Goal: Task Accomplishment & Management: Use online tool/utility

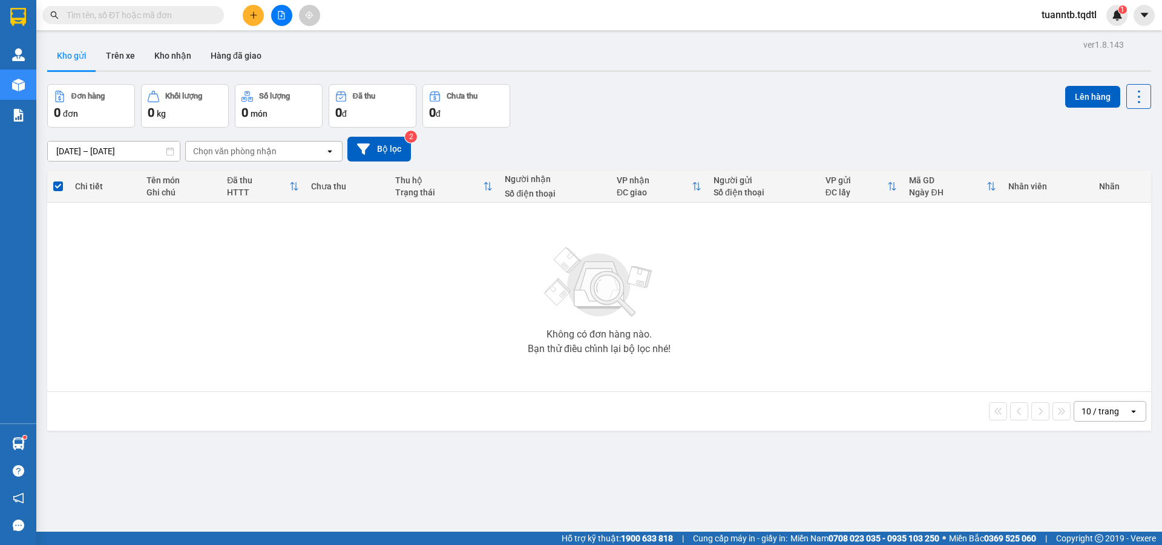
click at [275, 11] on button at bounding box center [281, 15] width 21 height 21
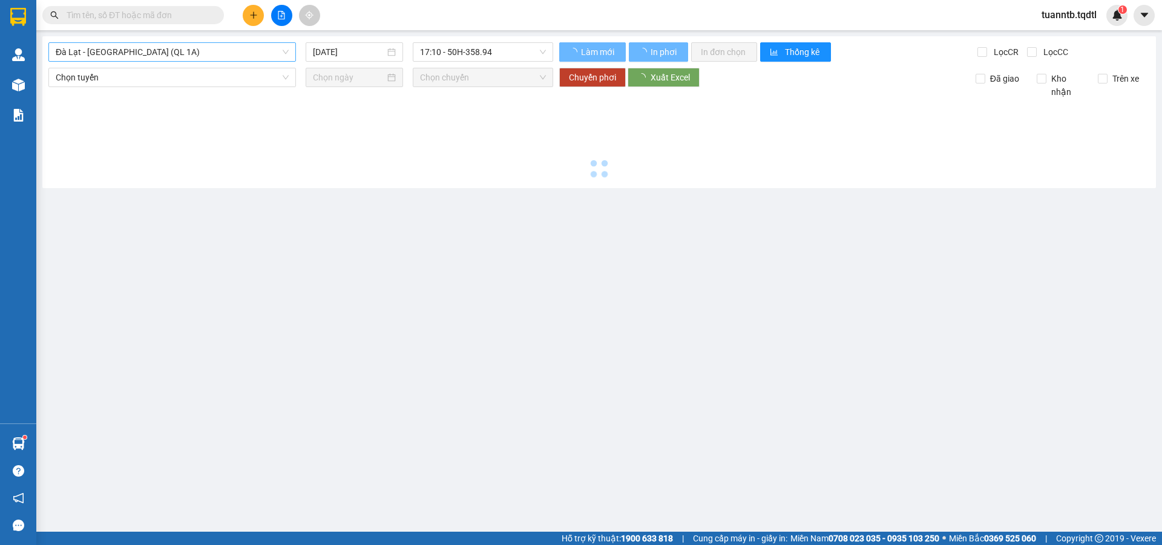
click at [210, 59] on span "Đà Lạt - [GEOGRAPHIC_DATA] (QL 1A)" at bounding box center [172, 52] width 233 height 18
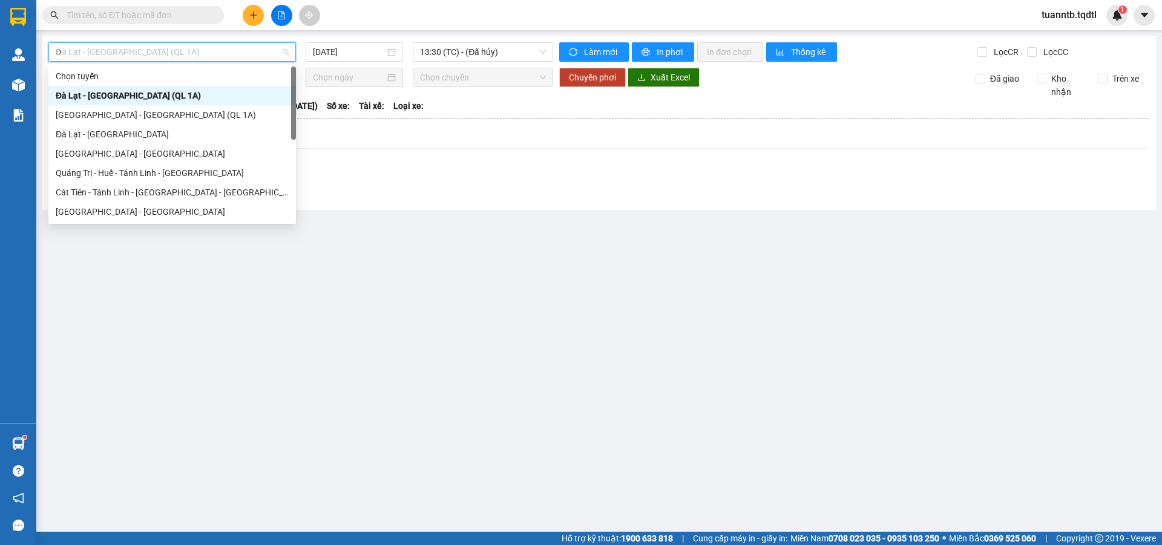
type input "DA"
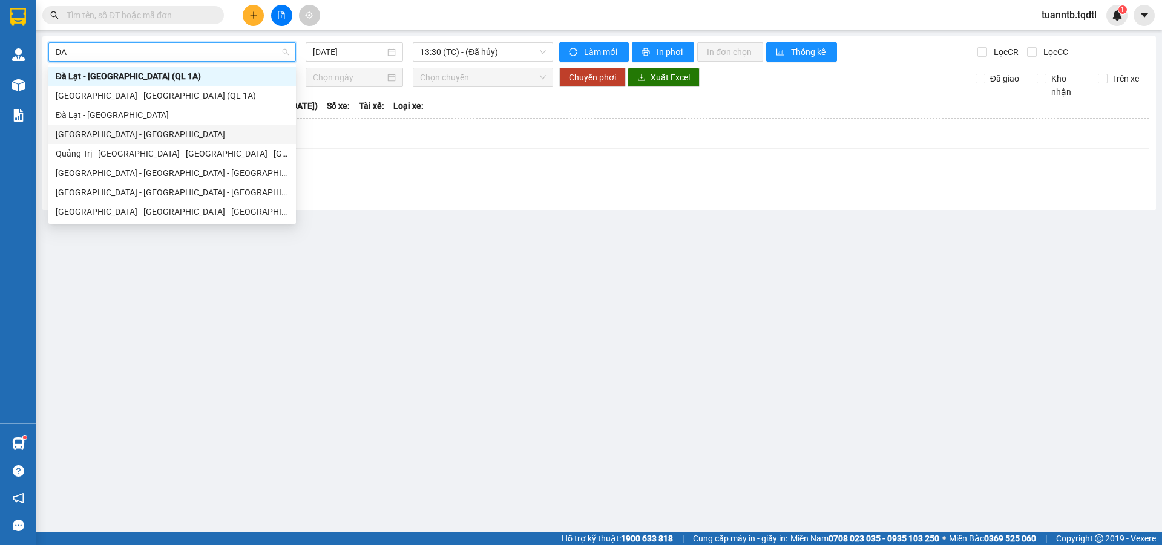
scroll to position [77, 0]
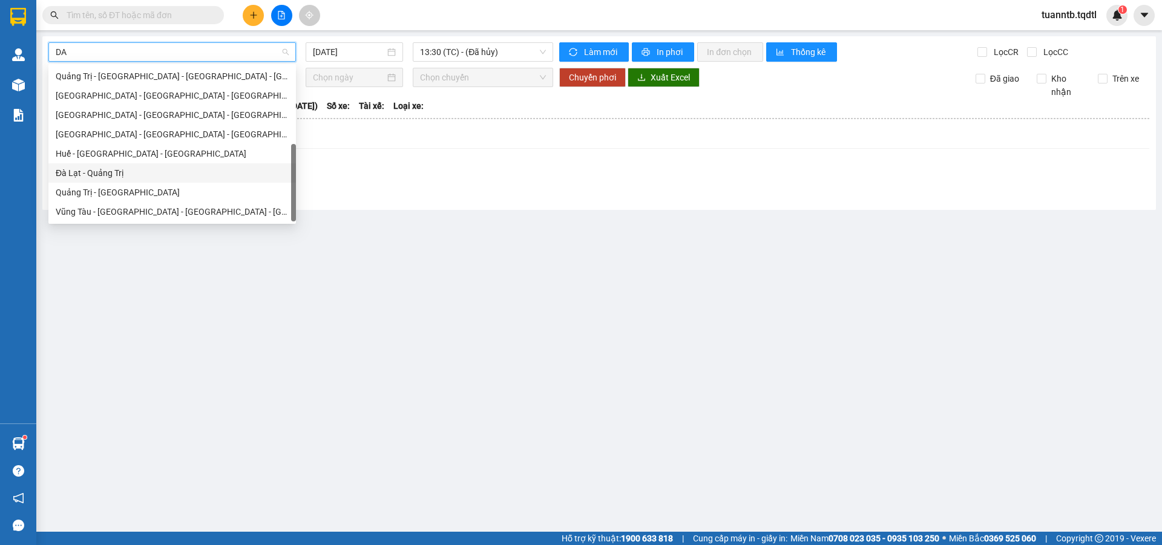
click at [104, 172] on div "Đà Lạt - Quảng Trị" at bounding box center [172, 172] width 233 height 13
type input "[DATE]"
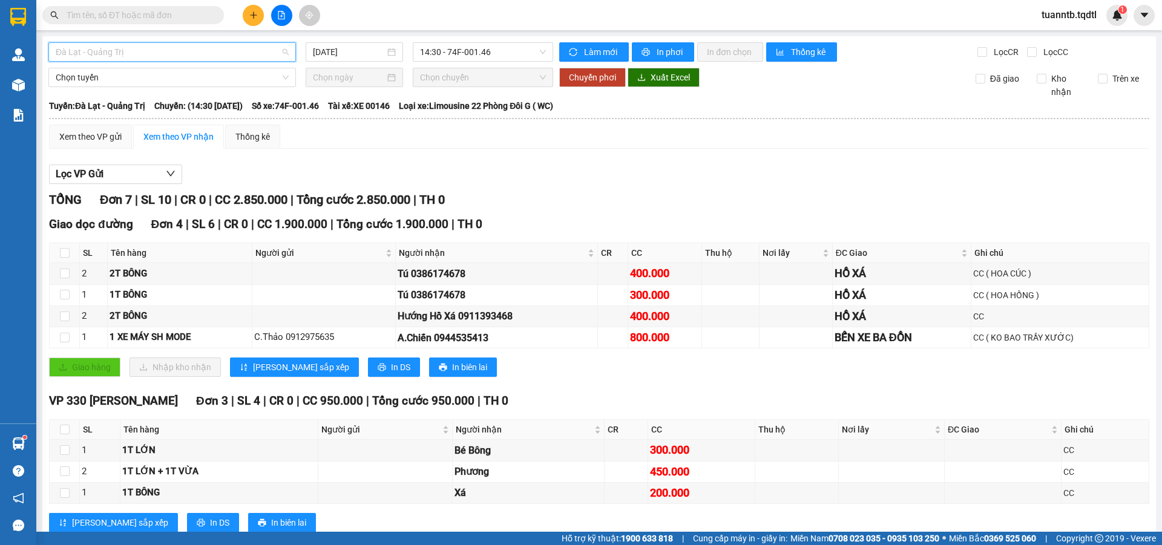
click at [129, 48] on span "Đà Lạt - Quảng Trị" at bounding box center [172, 52] width 233 height 18
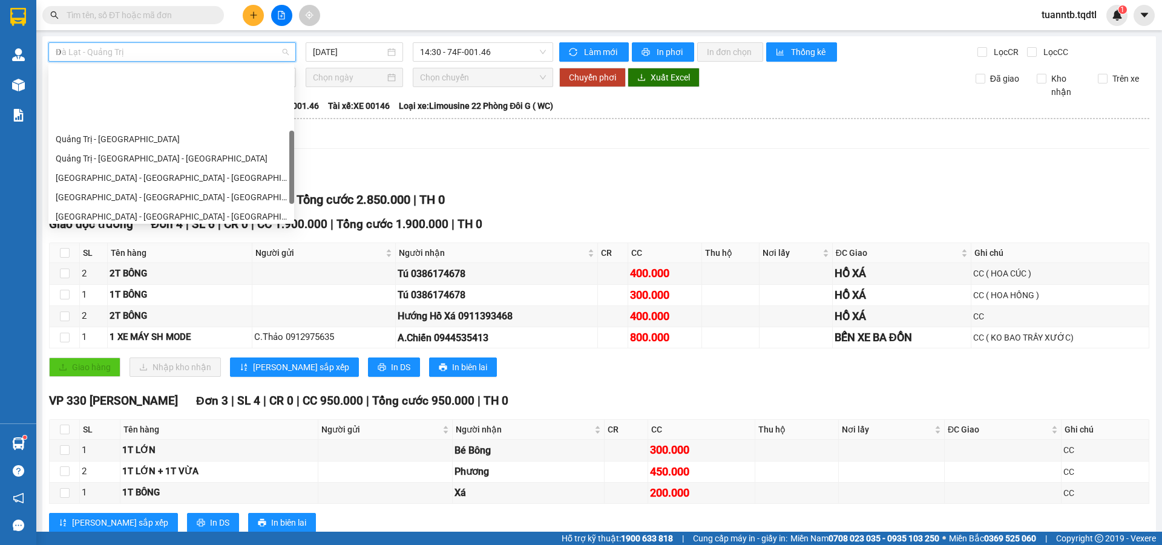
type input "DA"
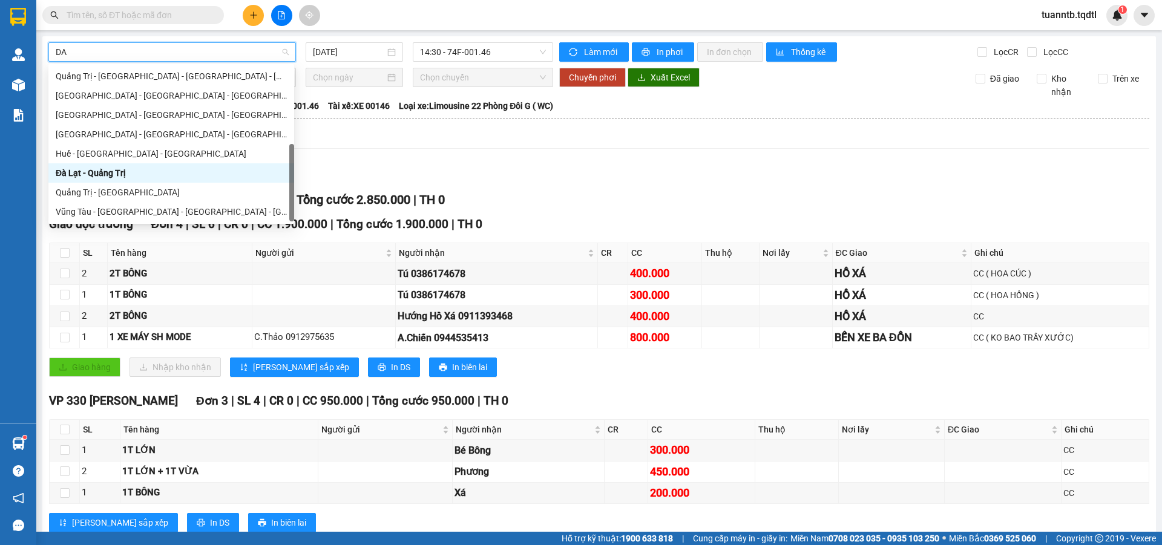
scroll to position [77, 0]
click at [106, 93] on div "[GEOGRAPHIC_DATA] - [GEOGRAPHIC_DATA] - [GEOGRAPHIC_DATA]" at bounding box center [171, 95] width 231 height 13
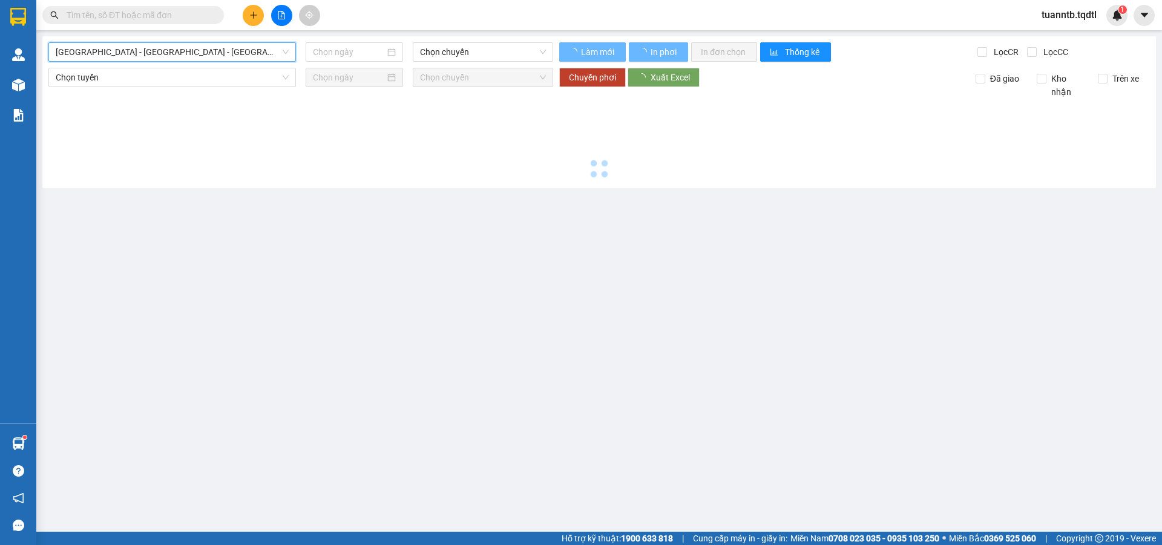
type input "[DATE]"
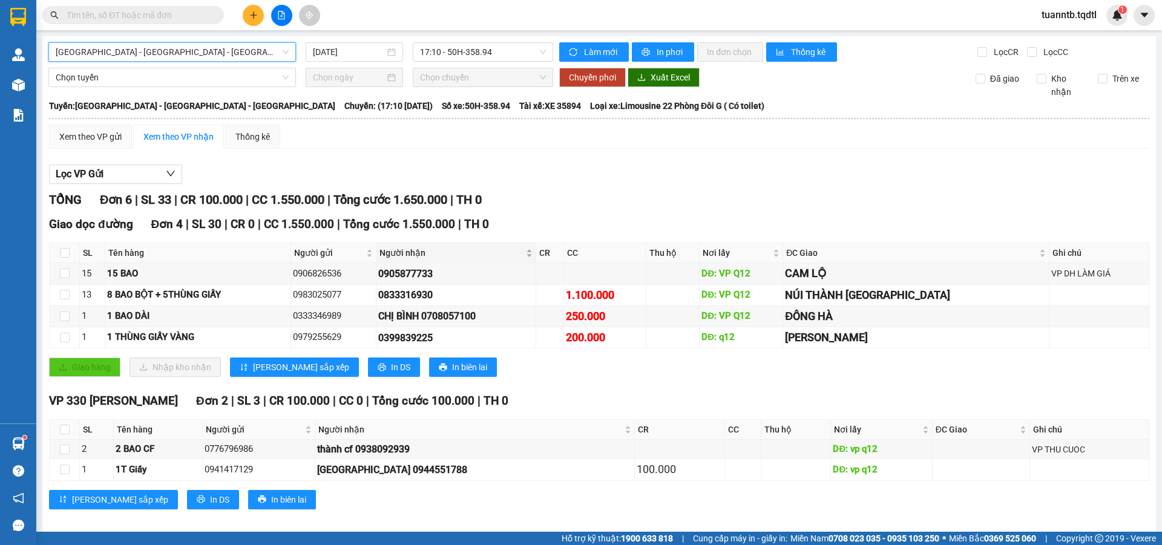
scroll to position [11, 0]
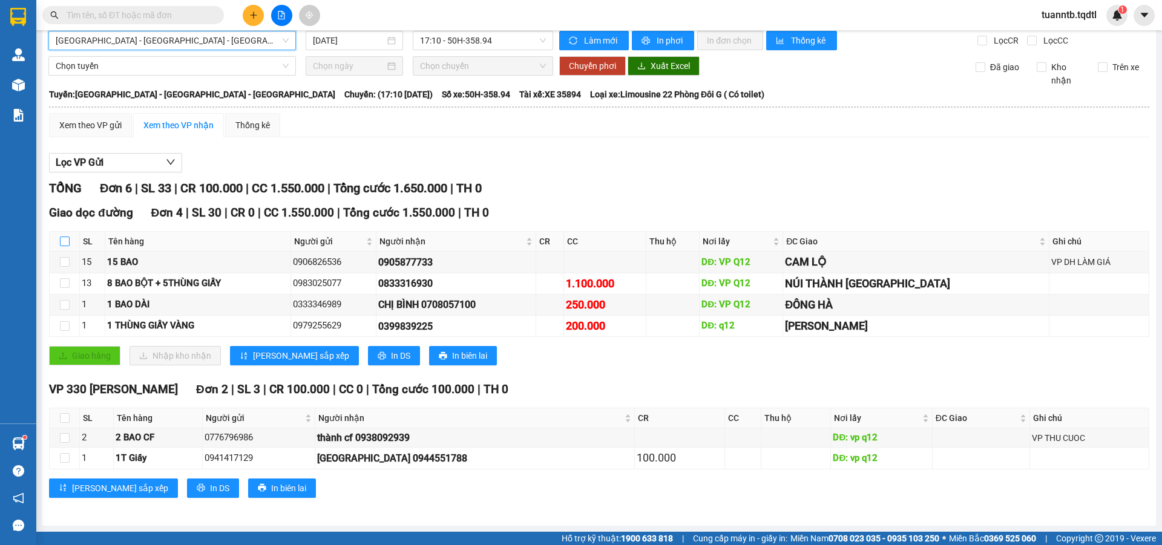
click at [68, 241] on input "checkbox" at bounding box center [65, 242] width 10 height 10
checkbox input "true"
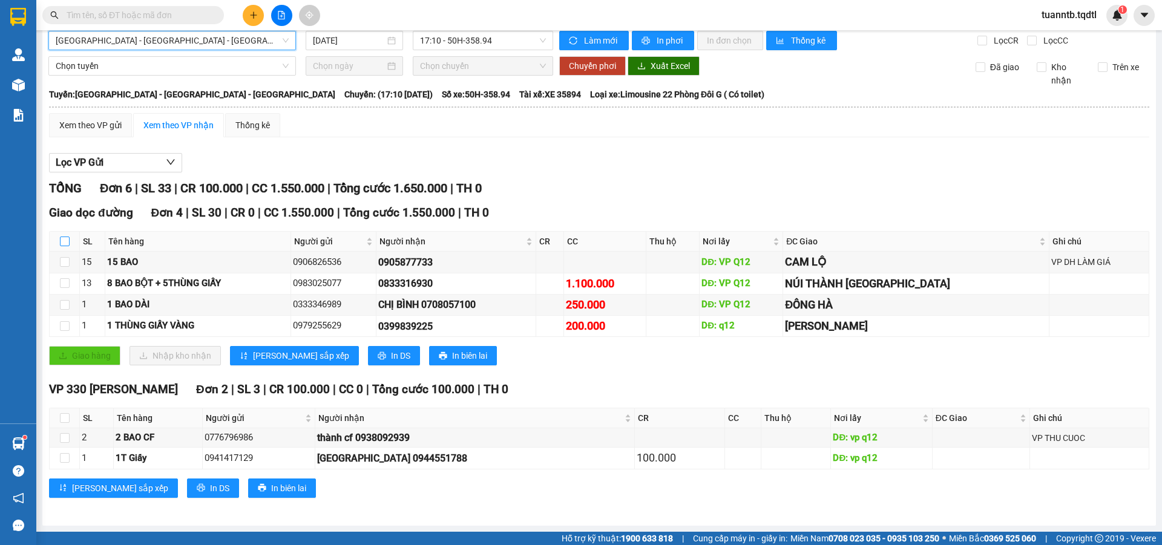
checkbox input "true"
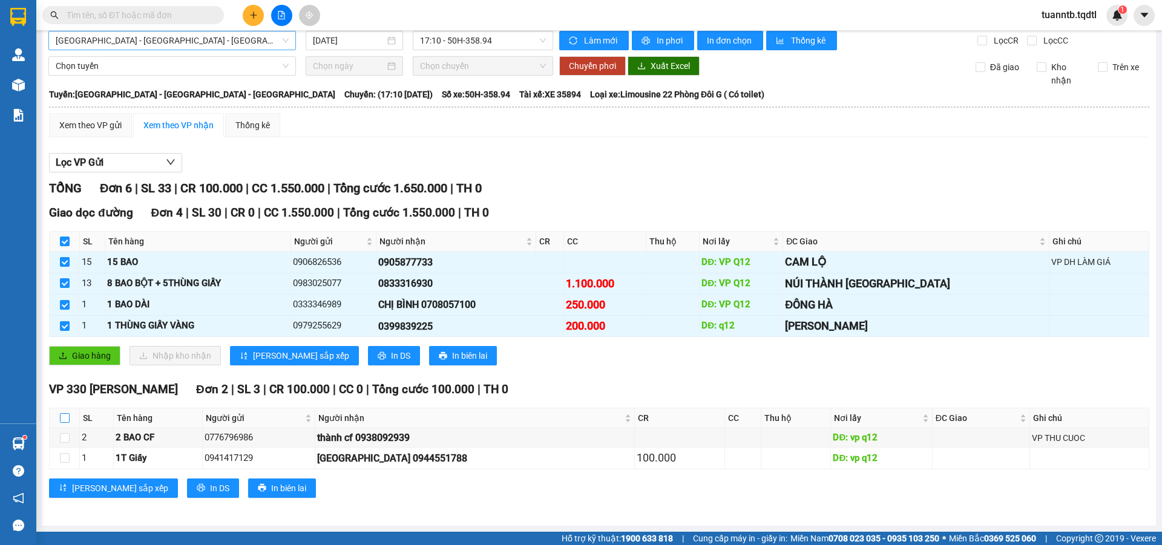
click at [65, 419] on input "checkbox" at bounding box center [65, 418] width 10 height 10
checkbox input "true"
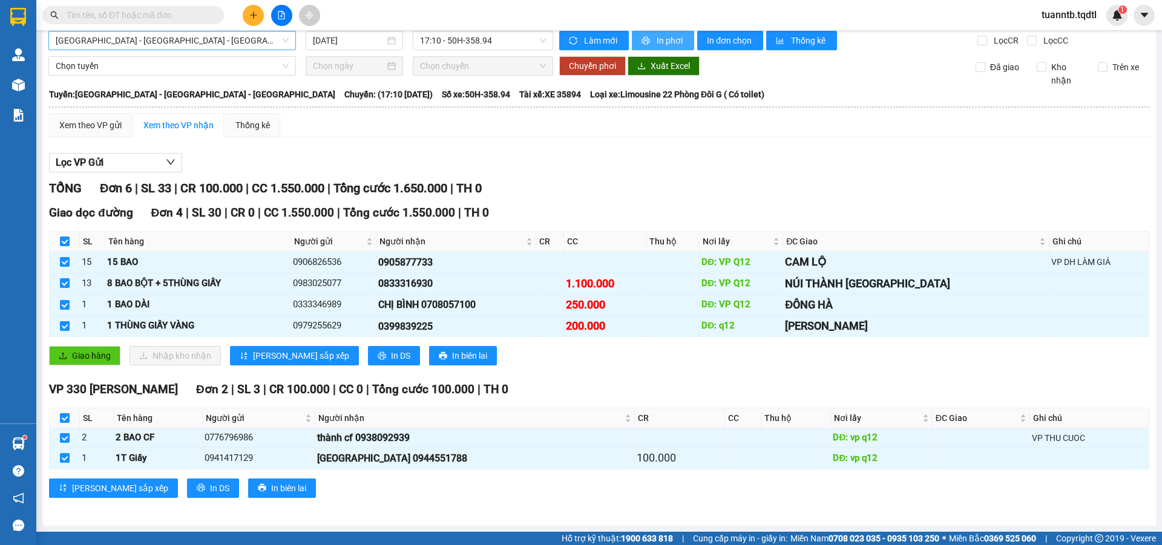
click at [656, 44] on span "In phơi" at bounding box center [670, 40] width 28 height 13
click at [663, 39] on span "In phơi" at bounding box center [670, 40] width 28 height 13
drag, startPoint x: 875, startPoint y: 465, endPoint x: 653, endPoint y: 389, distance: 234.7
